Goal: Task Accomplishment & Management: Manage account settings

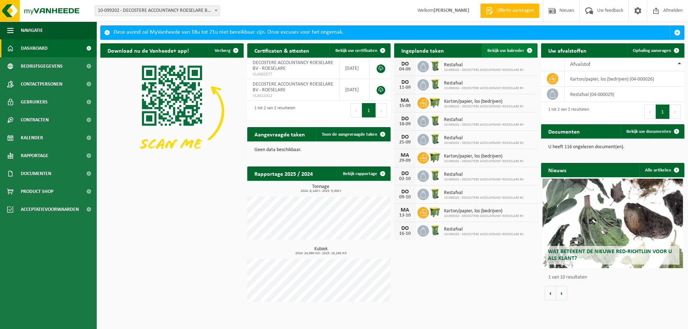
click at [527, 50] on span at bounding box center [529, 50] width 14 height 14
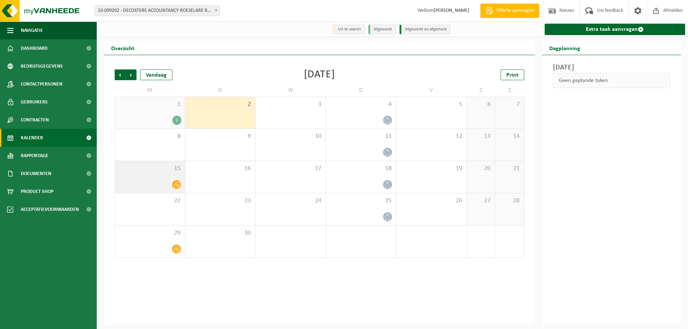
click at [175, 185] on icon at bounding box center [176, 185] width 6 height 6
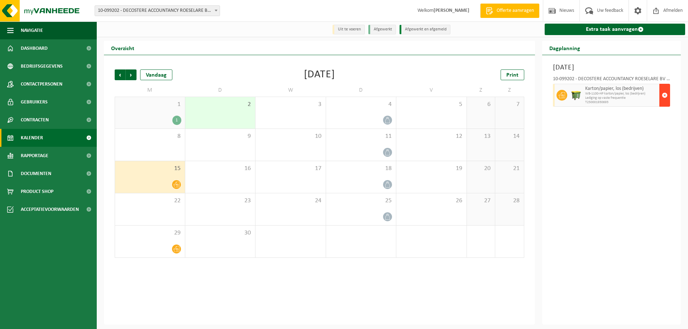
click at [664, 98] on span "button" at bounding box center [665, 95] width 6 height 14
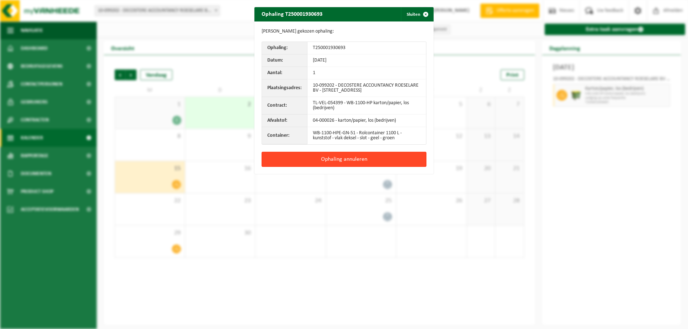
click at [353, 159] on button "Ophaling annuleren" at bounding box center [344, 159] width 165 height 15
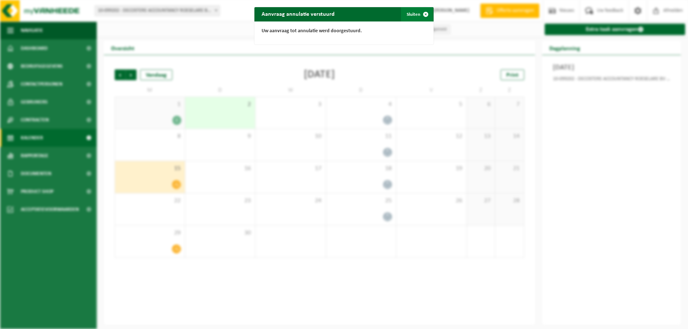
click at [407, 13] on button "Sluiten" at bounding box center [417, 14] width 32 height 14
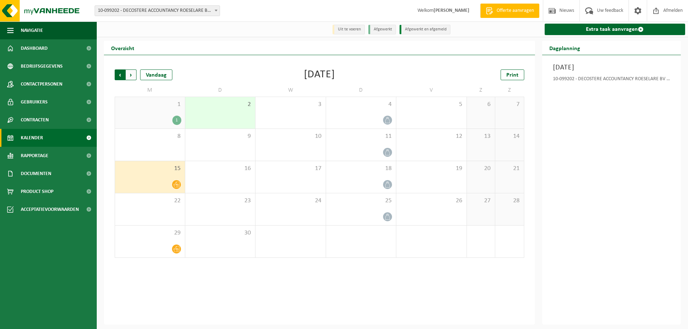
click at [131, 75] on span "Volgende" at bounding box center [131, 74] width 11 height 11
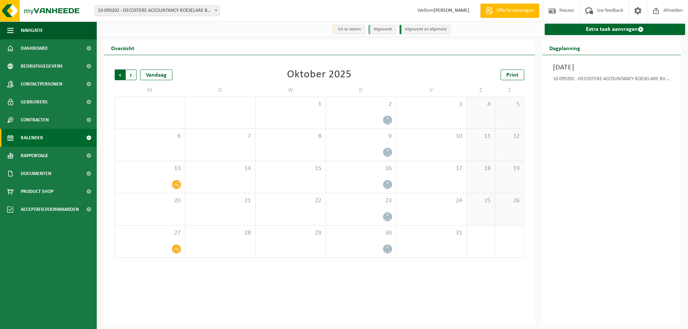
click at [128, 72] on span "Volgende" at bounding box center [131, 74] width 11 height 11
click at [130, 71] on span "Volgende" at bounding box center [131, 74] width 11 height 11
